Goal: Information Seeking & Learning: Check status

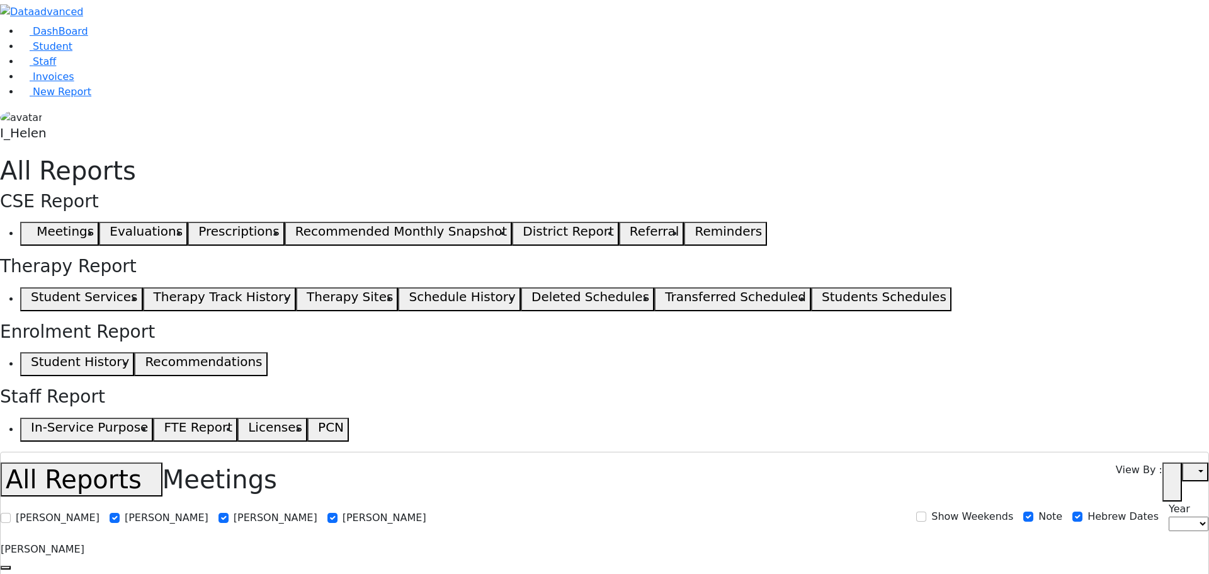
select select
click at [37, 52] on link "Student" at bounding box center [46, 46] width 52 height 12
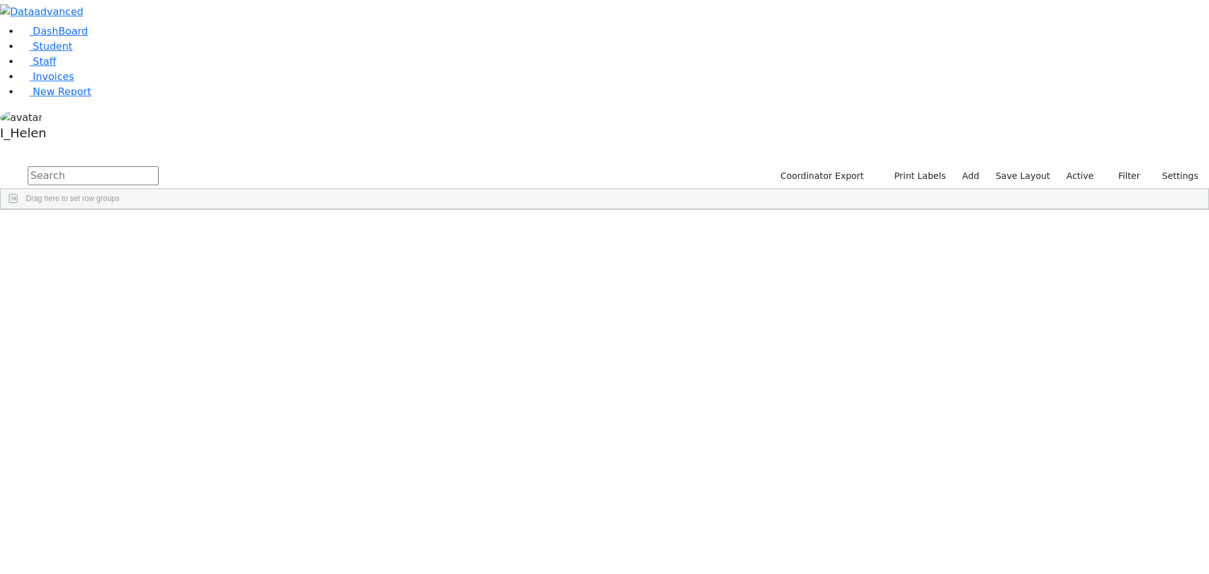
click at [159, 166] on input "text" at bounding box center [93, 175] width 131 height 19
type input "[PERSON_NAME]"
click at [0, 164] on button "submit" at bounding box center [12, 176] width 25 height 24
click at [149, 230] on div "Grunwald" at bounding box center [113, 239] width 74 height 18
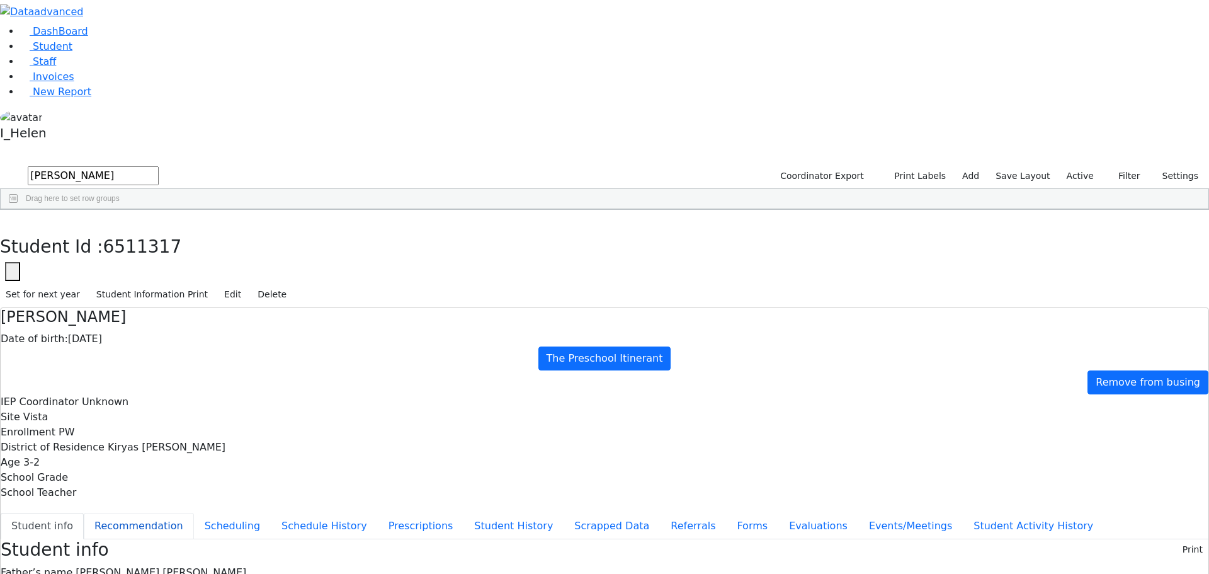
click at [194, 513] on button "Recommendation" at bounding box center [139, 526] width 110 height 26
checkbox input "true"
